Goal: Navigation & Orientation: Find specific page/section

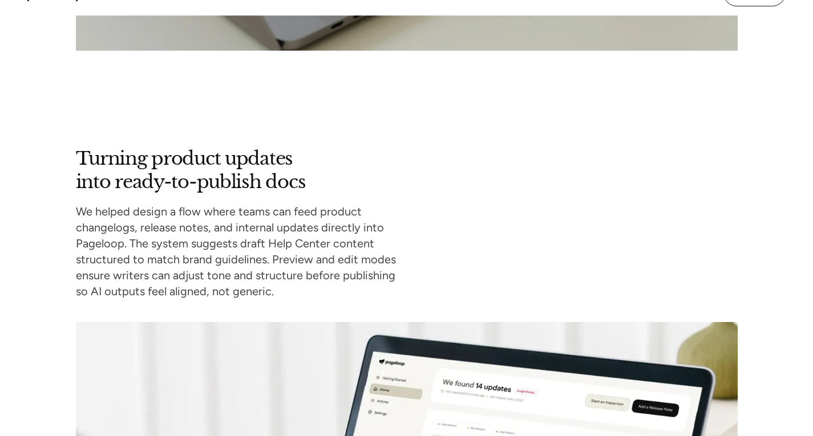
scroll to position [2680, 0]
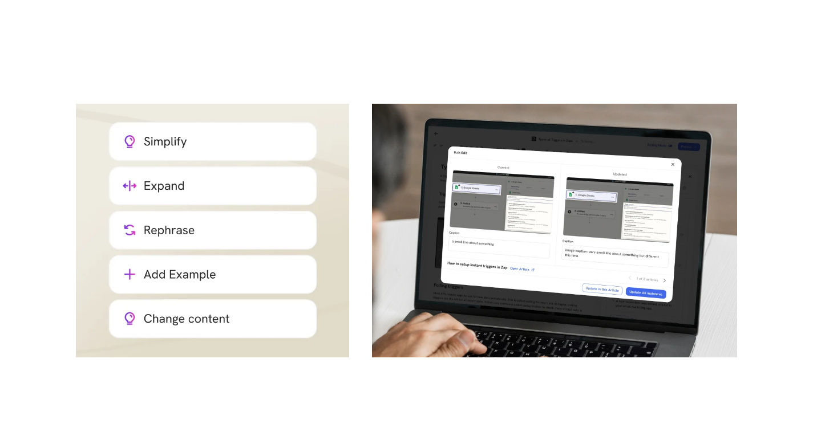
drag, startPoint x: 590, startPoint y: 74, endPoint x: 653, endPoint y: 312, distance: 246.6
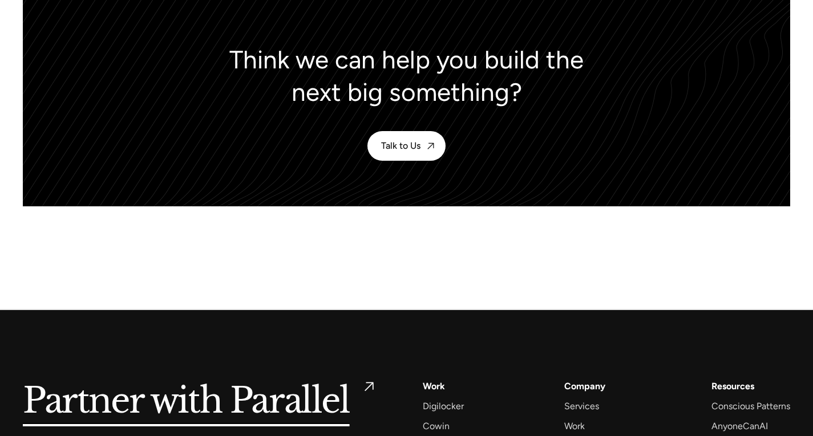
drag, startPoint x: 680, startPoint y: 76, endPoint x: 702, endPoint y: 316, distance: 241.1
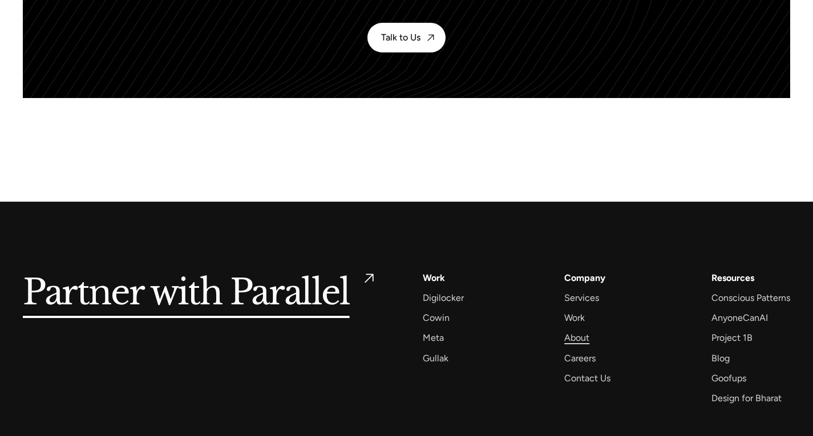
click at [582, 330] on div "About" at bounding box center [576, 337] width 25 height 15
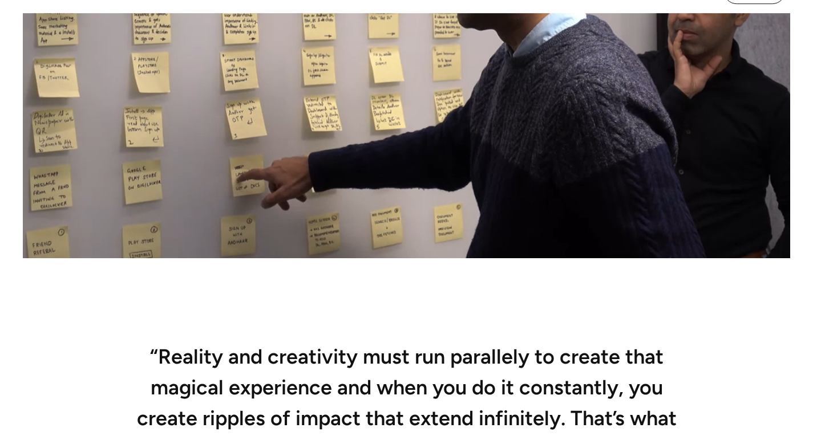
scroll to position [912, 0]
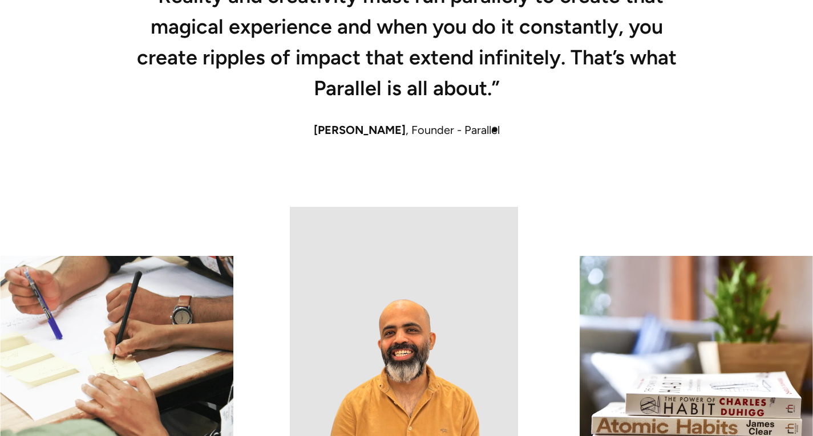
drag, startPoint x: 494, startPoint y: 82, endPoint x: 494, endPoint y: 144, distance: 62.2
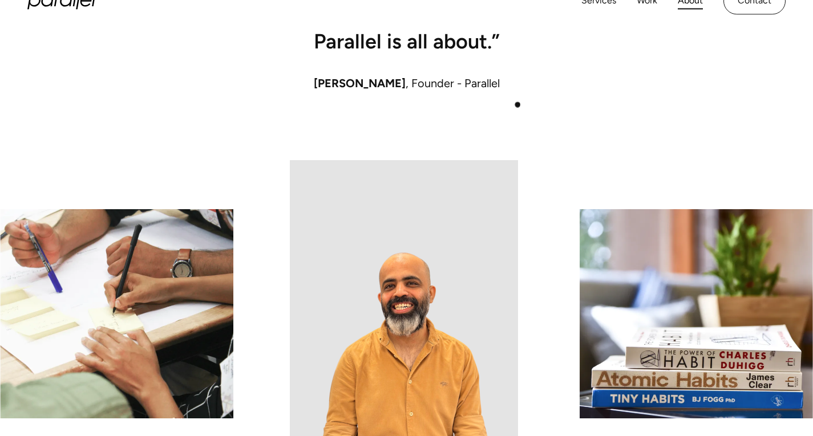
scroll to position [829, 0]
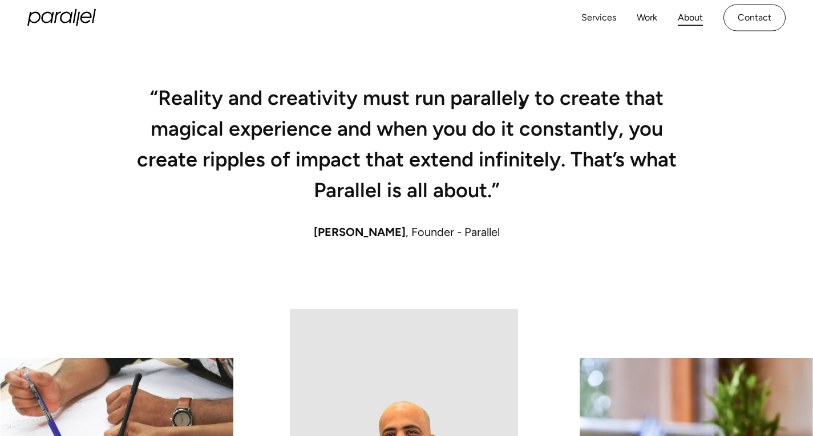
click at [522, 104] on h2 "“Reality and creativity must run parallely to create that magical experience an…" at bounding box center [406, 148] width 547 height 115
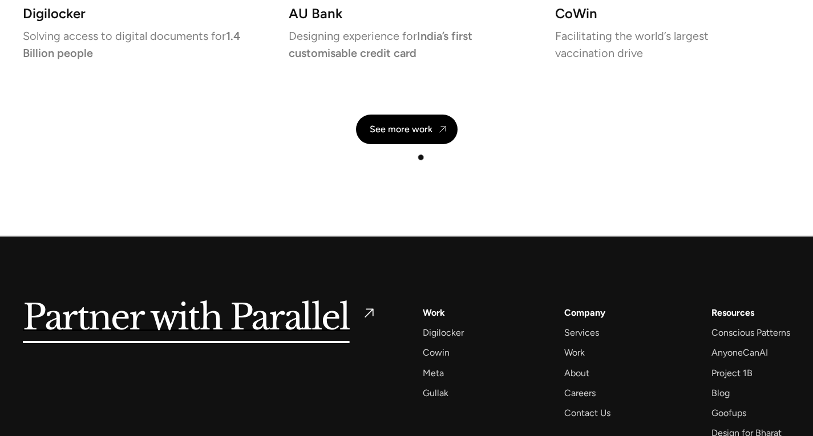
scroll to position [2739, 0]
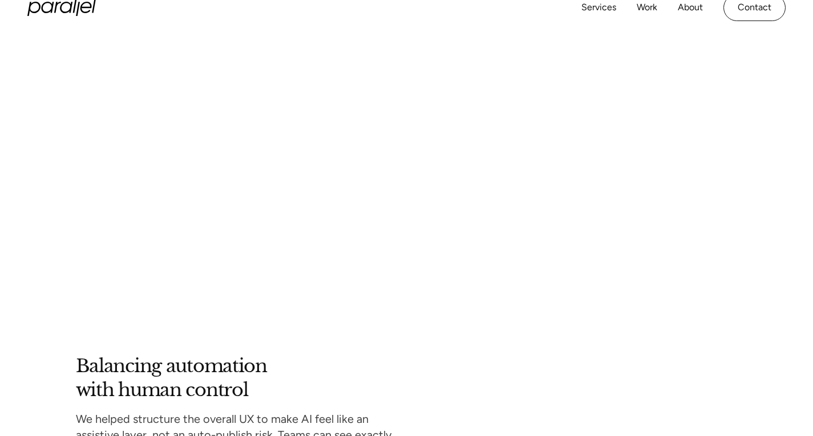
drag, startPoint x: 521, startPoint y: 347, endPoint x: 437, endPoint y: 31, distance: 327.4
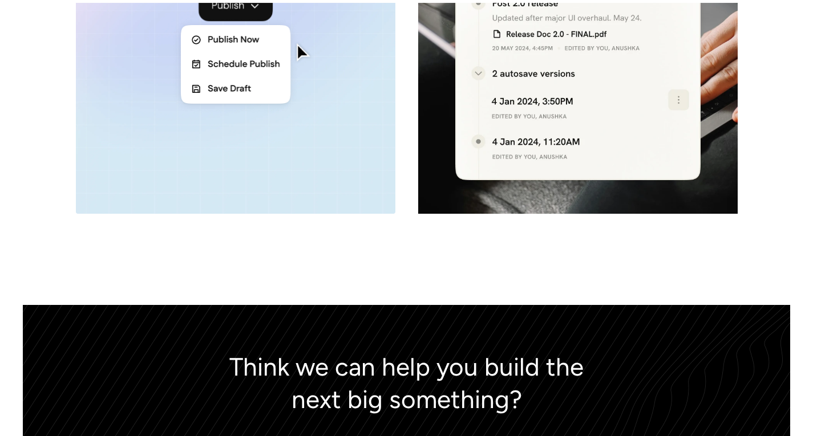
scroll to position [5186, 0]
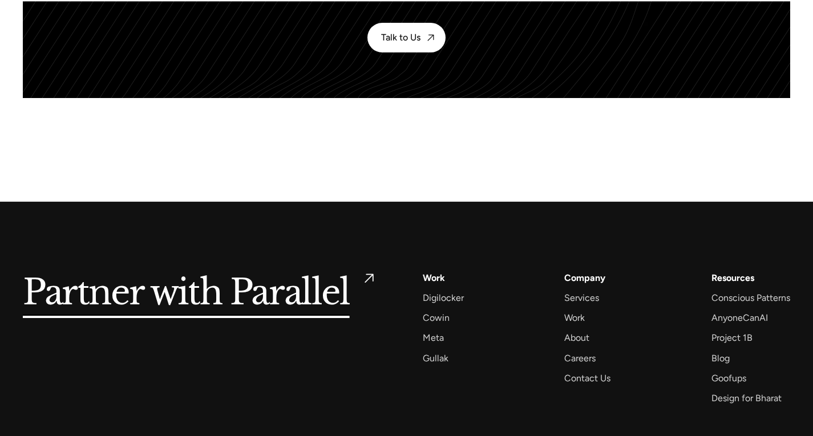
drag, startPoint x: 597, startPoint y: 120, endPoint x: 659, endPoint y: 395, distance: 281.3
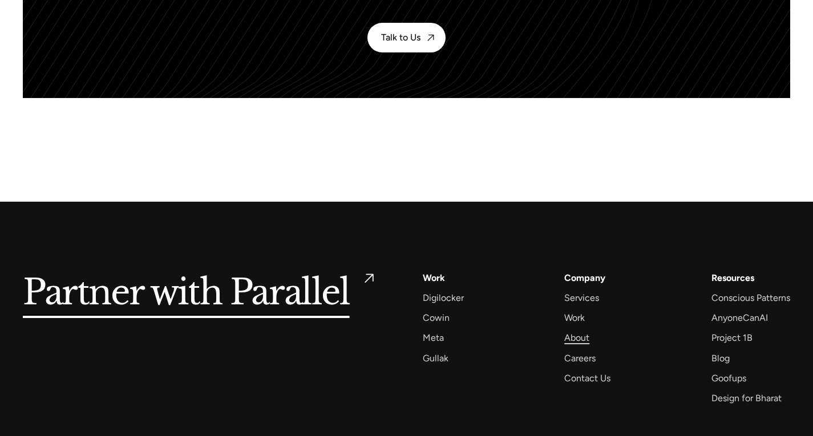
click at [578, 330] on div "About" at bounding box center [576, 337] width 25 height 15
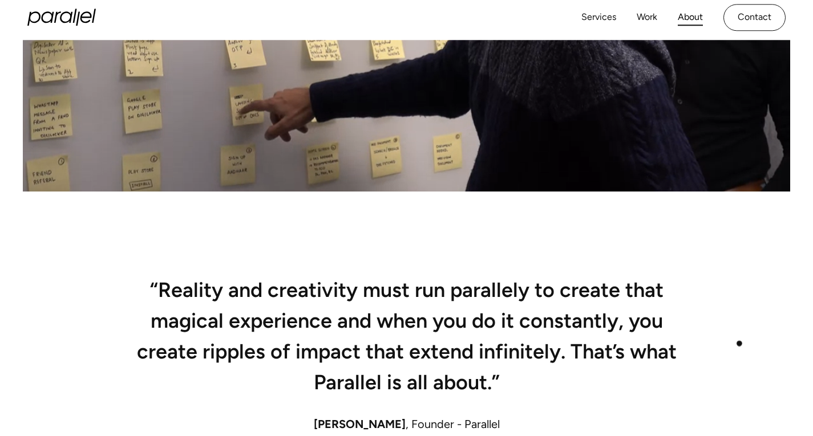
drag, startPoint x: 701, startPoint y: 160, endPoint x: 748, endPoint y: 381, distance: 226.2
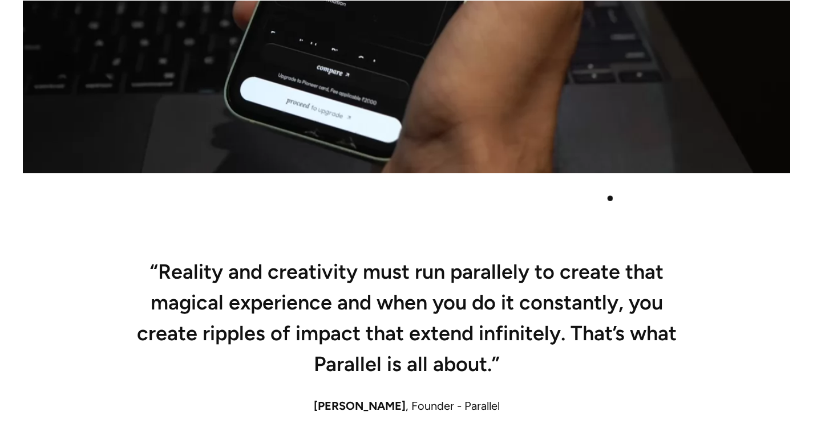
scroll to position [826, 0]
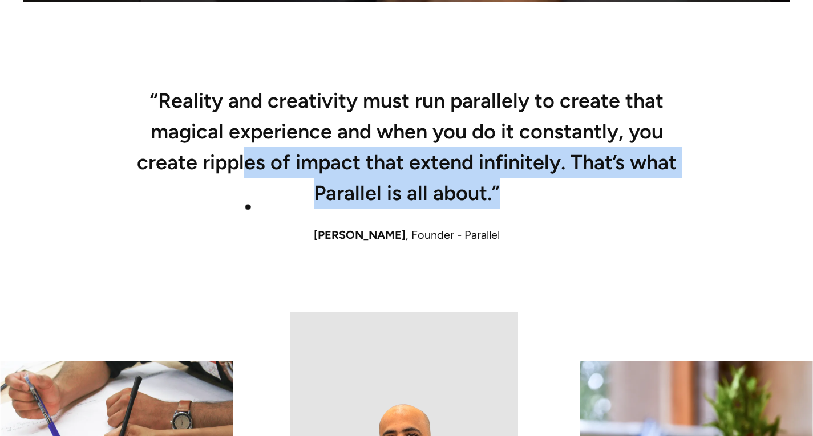
drag, startPoint x: 246, startPoint y: 141, endPoint x: 321, endPoint y: 216, distance: 105.7
click at [255, 213] on div "“Reality and creativity must run parallely to create that magical experience an…" at bounding box center [406, 203] width 767 height 218
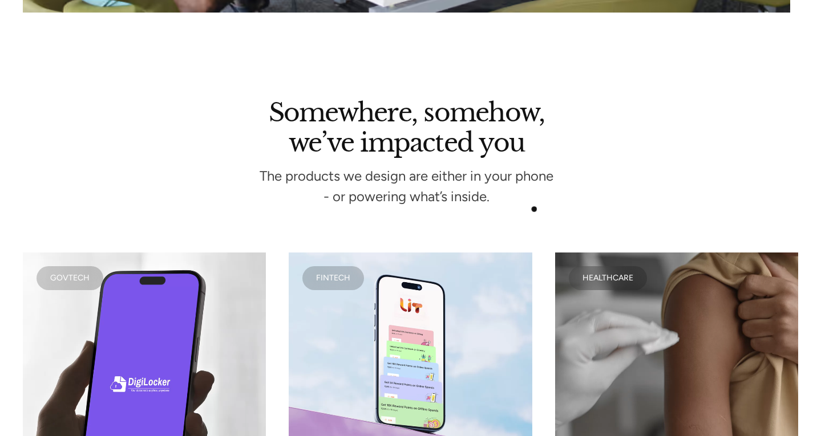
drag, startPoint x: 532, startPoint y: 37, endPoint x: 536, endPoint y: 232, distance: 194.5
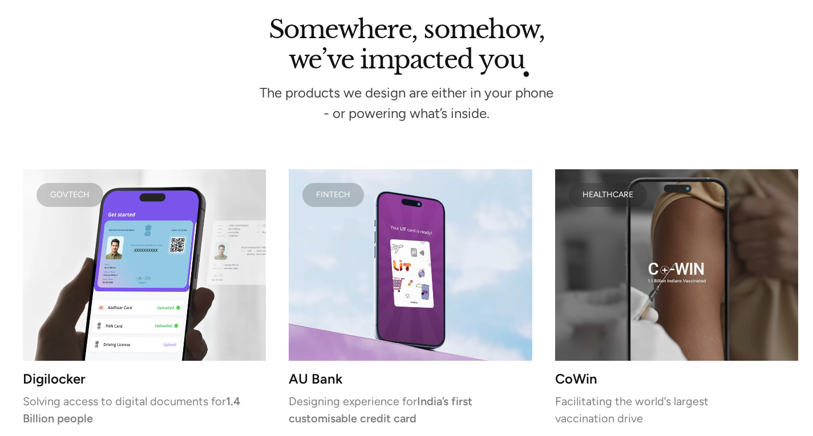
scroll to position [2739, 0]
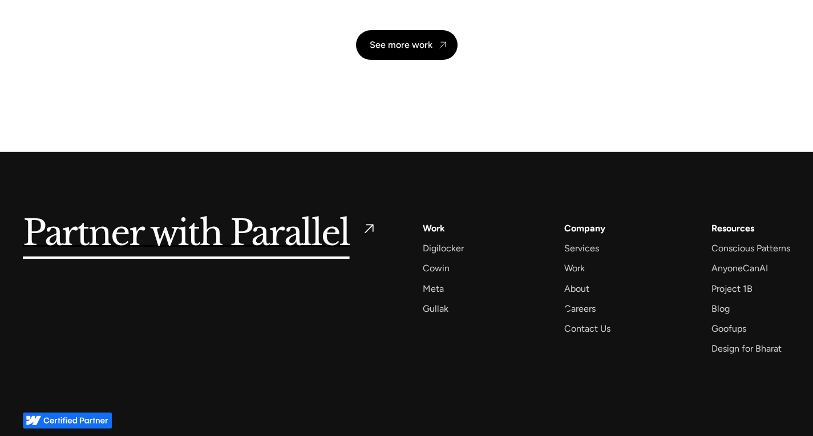
drag, startPoint x: 528, startPoint y: 71, endPoint x: 567, endPoint y: 330, distance: 261.9
